Goal: Information Seeking & Learning: Learn about a topic

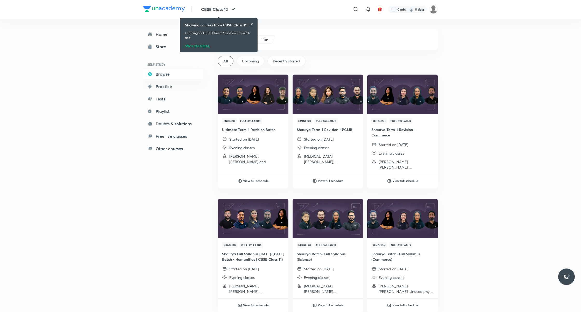
click at [354, 191] on div "Plus All Upcoming Recently started English Full Syllabus Ultimate Term-1 Revisi…" at bounding box center [328, 298] width 220 height 539
click at [334, 180] on h6 "View full schedule" at bounding box center [331, 181] width 26 height 5
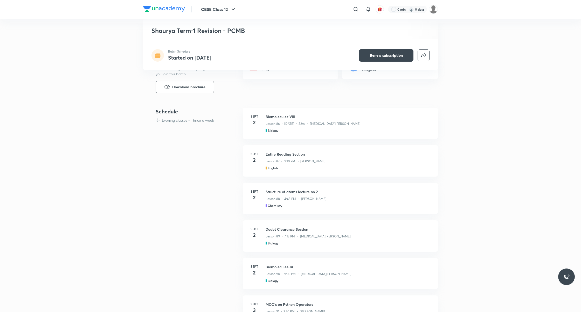
scroll to position [267, 0]
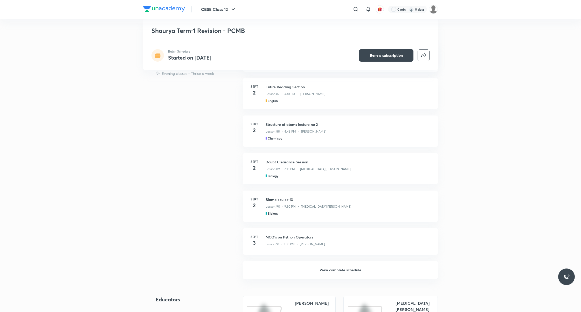
click at [335, 271] on h6 "View complete schedule" at bounding box center [340, 270] width 195 height 18
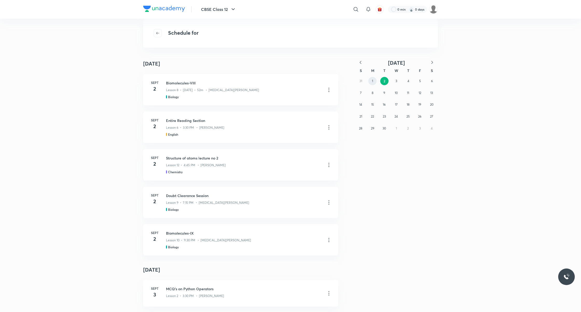
click at [374, 80] on button "1" at bounding box center [372, 81] width 8 height 8
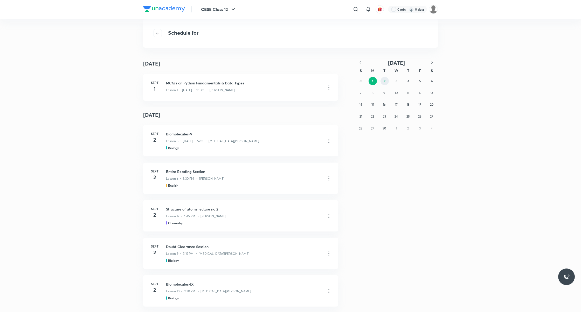
click at [385, 80] on abbr "2" at bounding box center [385, 81] width 2 height 4
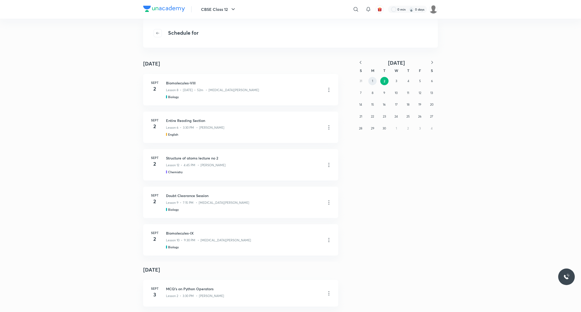
click at [373, 80] on abbr "1" at bounding box center [372, 81] width 1 height 4
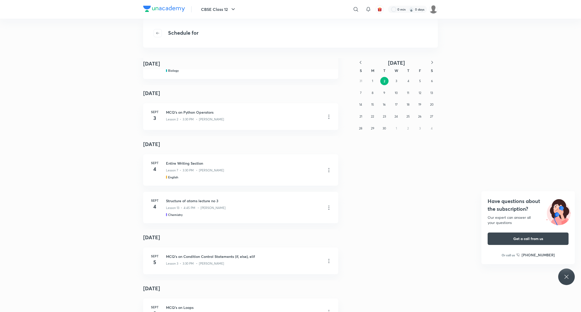
scroll to position [2179, 0]
